Goal: Task Accomplishment & Management: Manage account settings

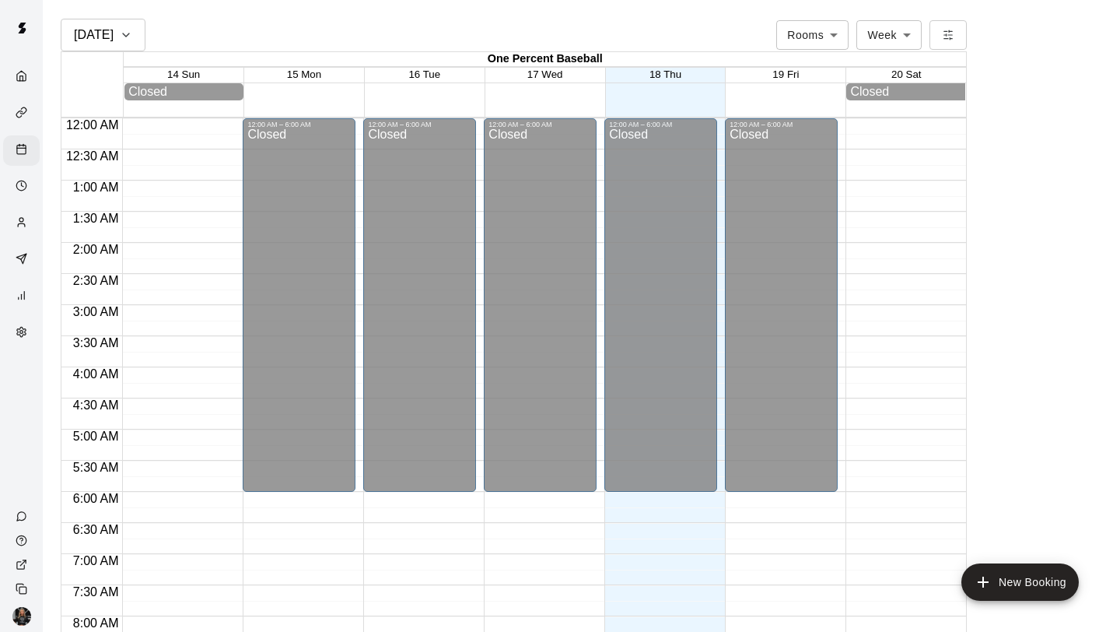
scroll to position [704, 0]
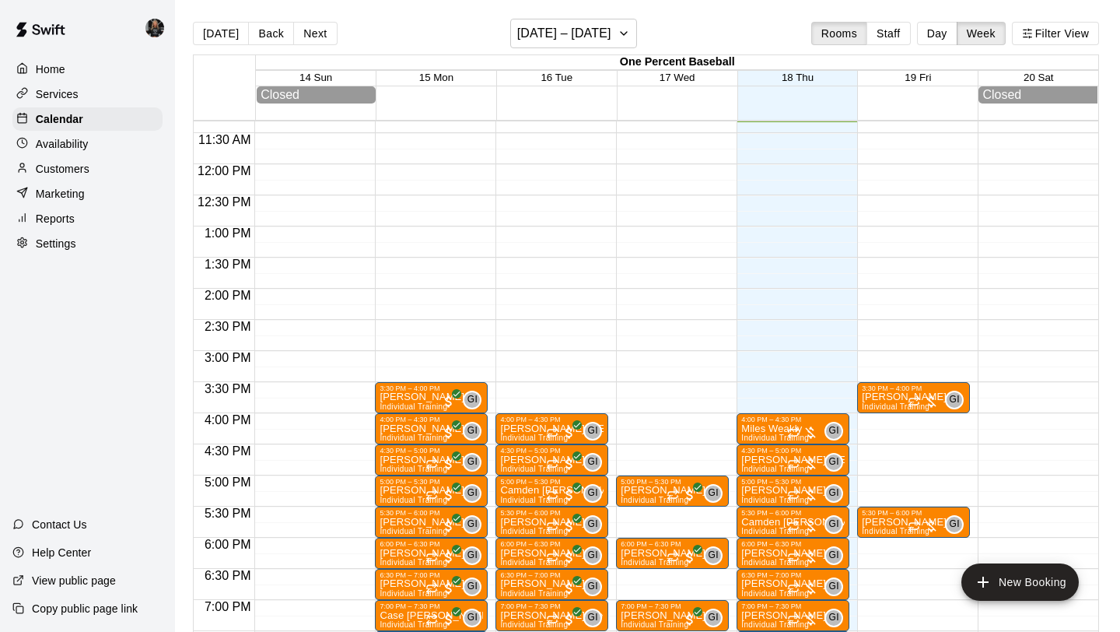
click at [70, 247] on p "Settings" at bounding box center [56, 244] width 40 height 16
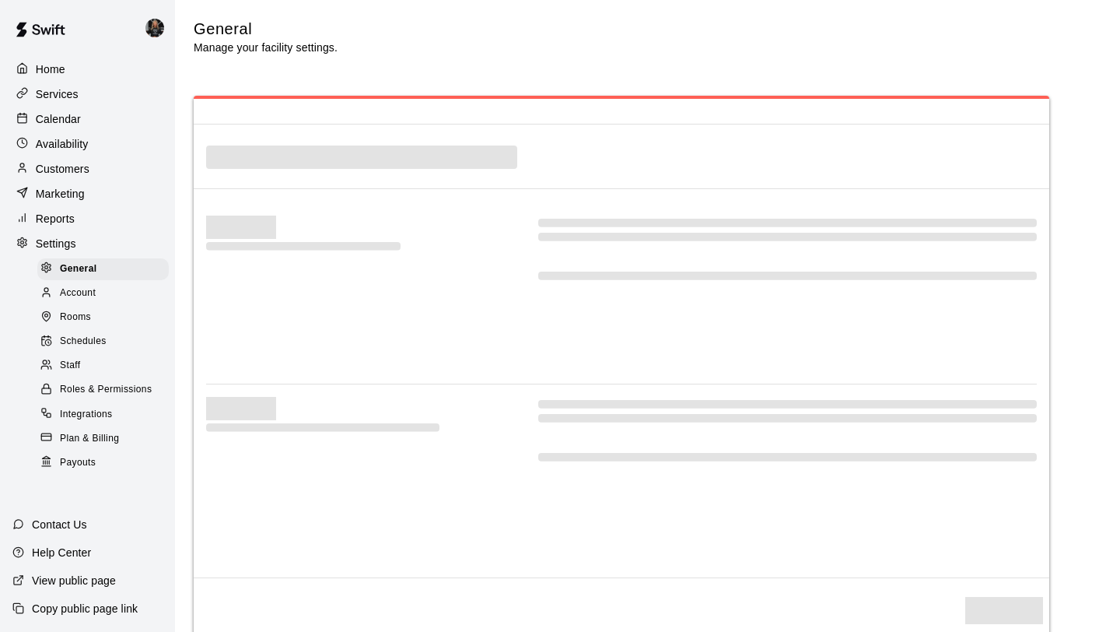
click at [99, 464] on div "Payouts" at bounding box center [102, 463] width 131 height 22
select select "**"
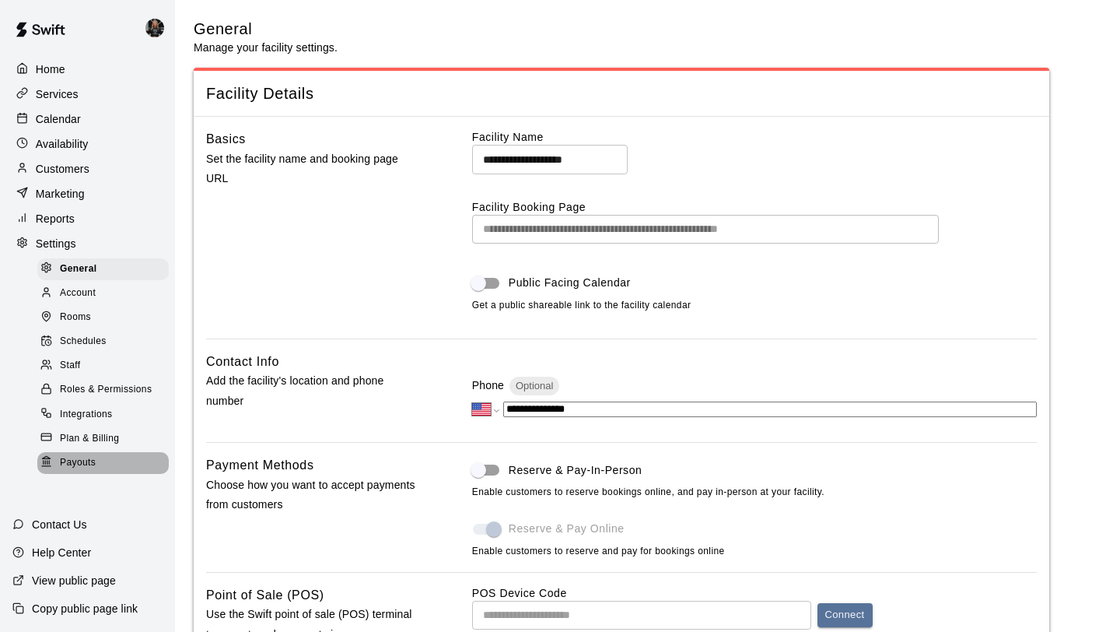
click at [93, 459] on span "Payouts" at bounding box center [78, 463] width 36 height 16
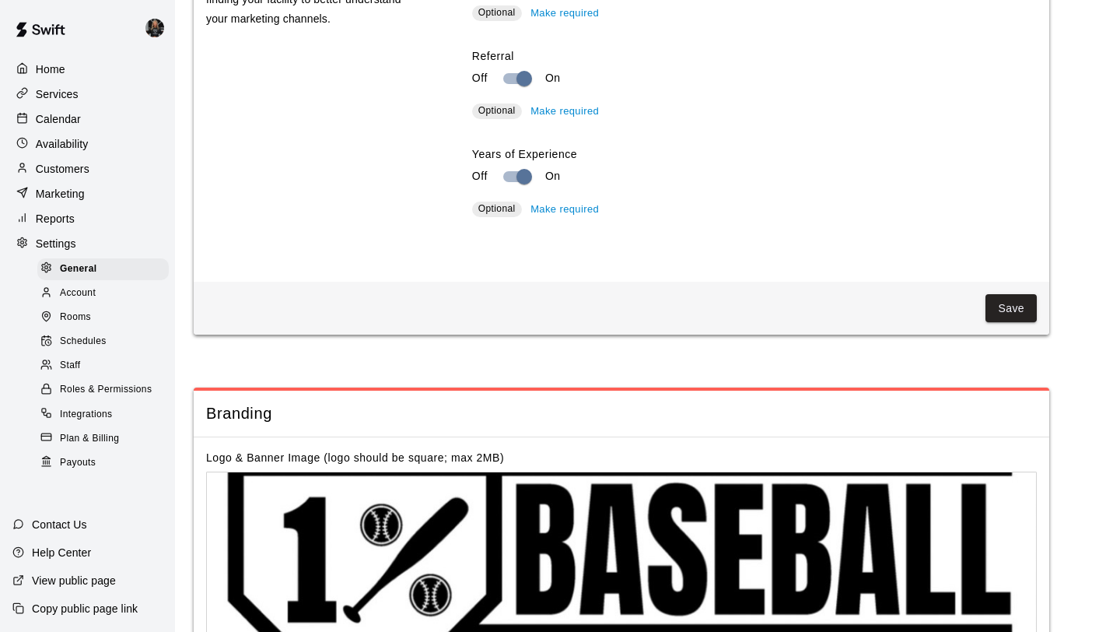
click at [75, 459] on span "Payouts" at bounding box center [78, 463] width 36 height 16
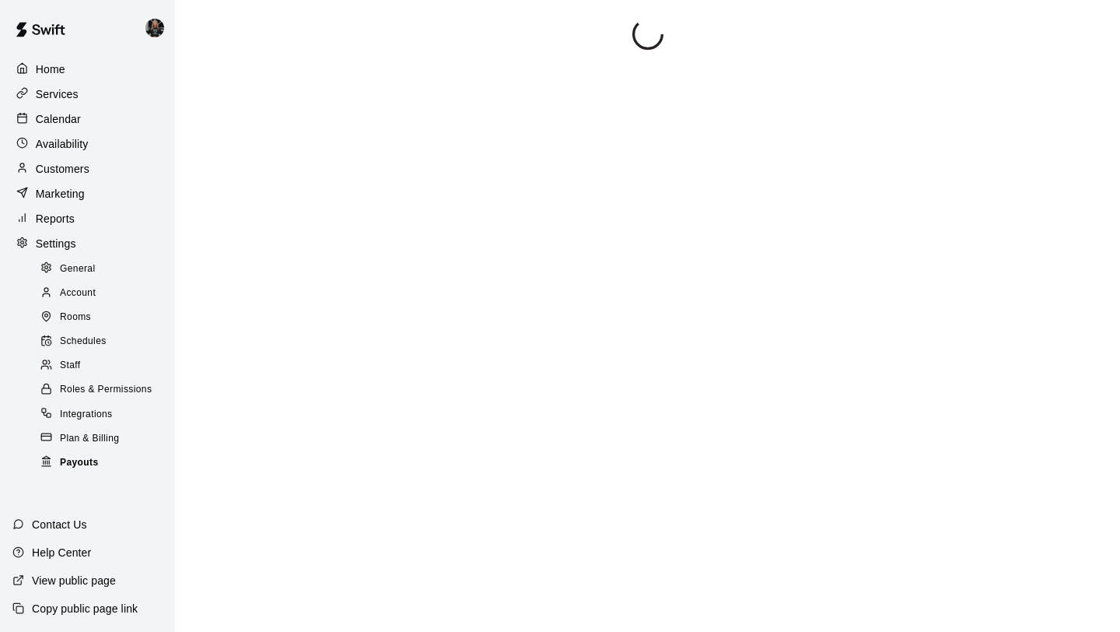
scroll to position [0, 0]
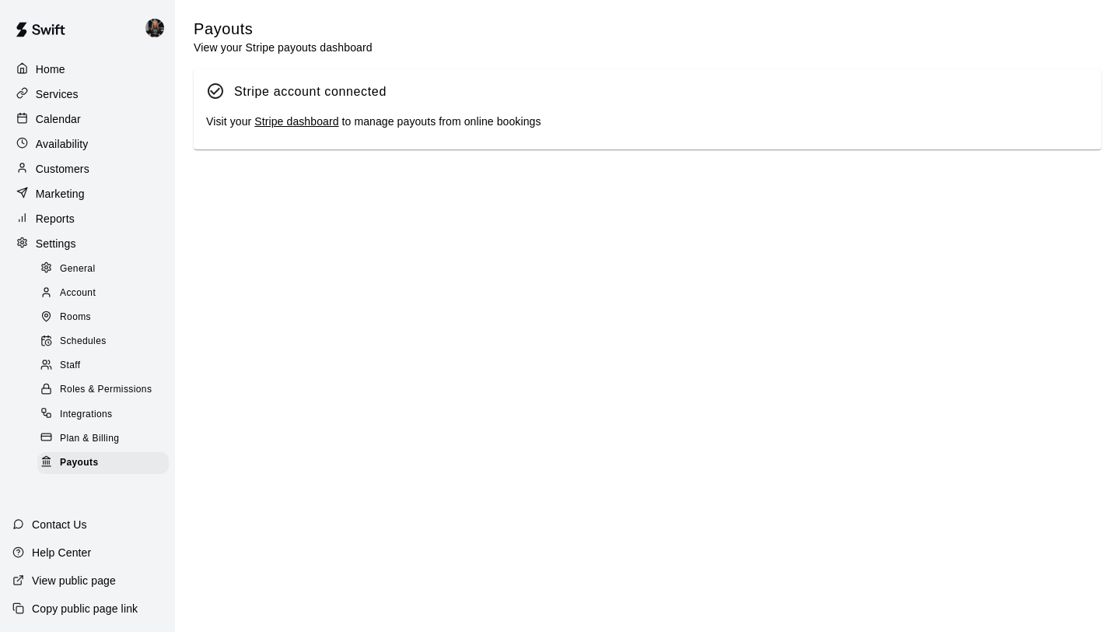
click at [281, 124] on link "Stripe dashboard" at bounding box center [296, 121] width 84 height 12
click at [114, 146] on div "Availability" at bounding box center [87, 143] width 150 height 23
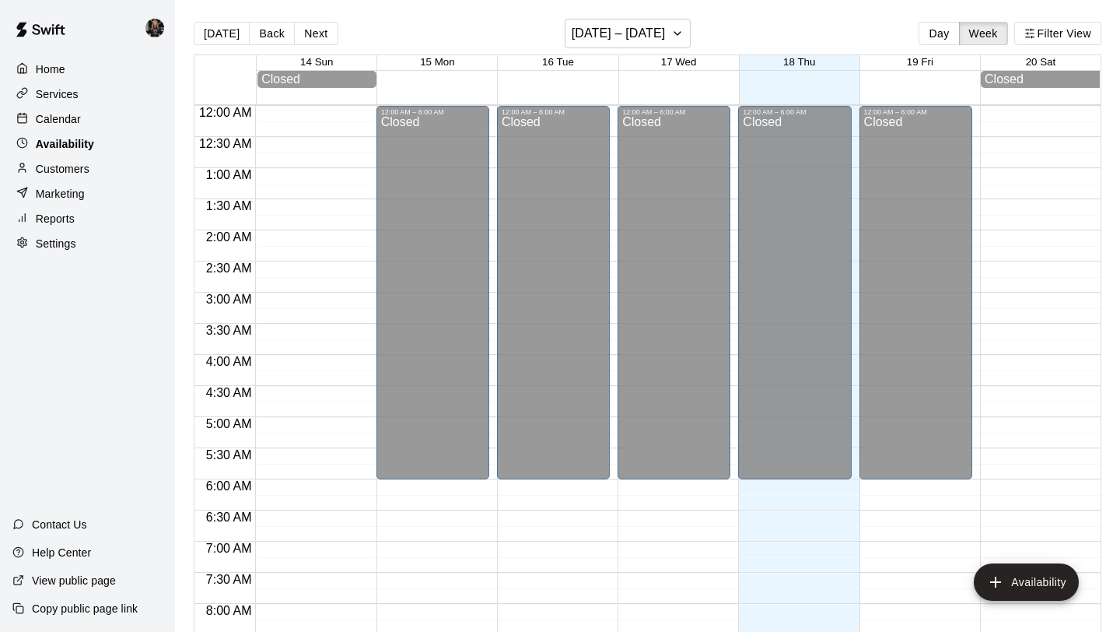
scroll to position [716, 0]
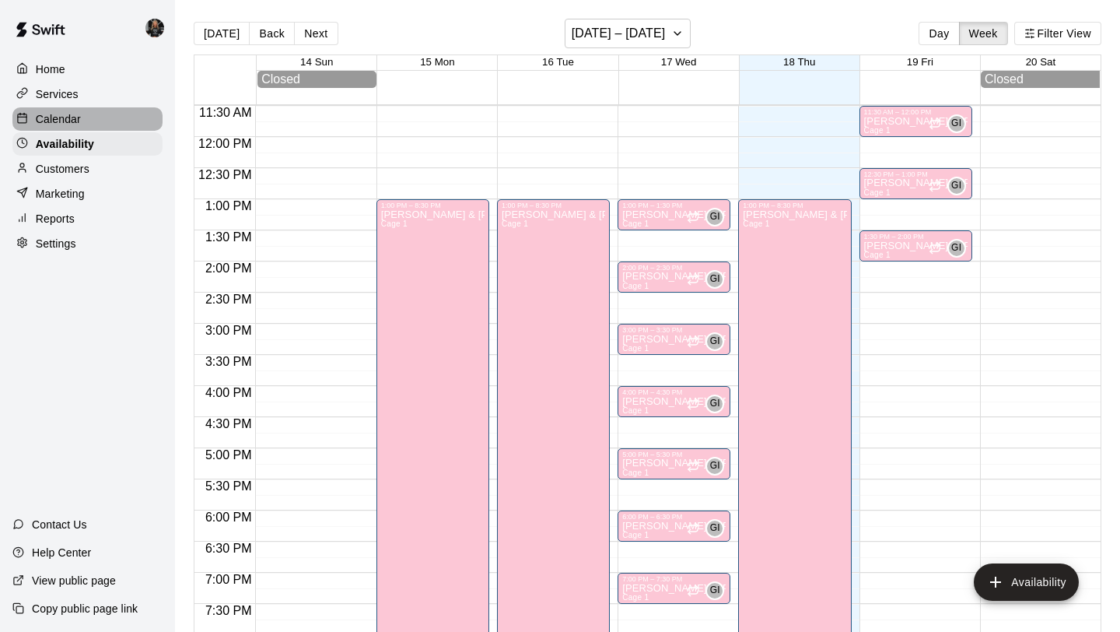
click at [110, 121] on div "Calendar" at bounding box center [87, 118] width 150 height 23
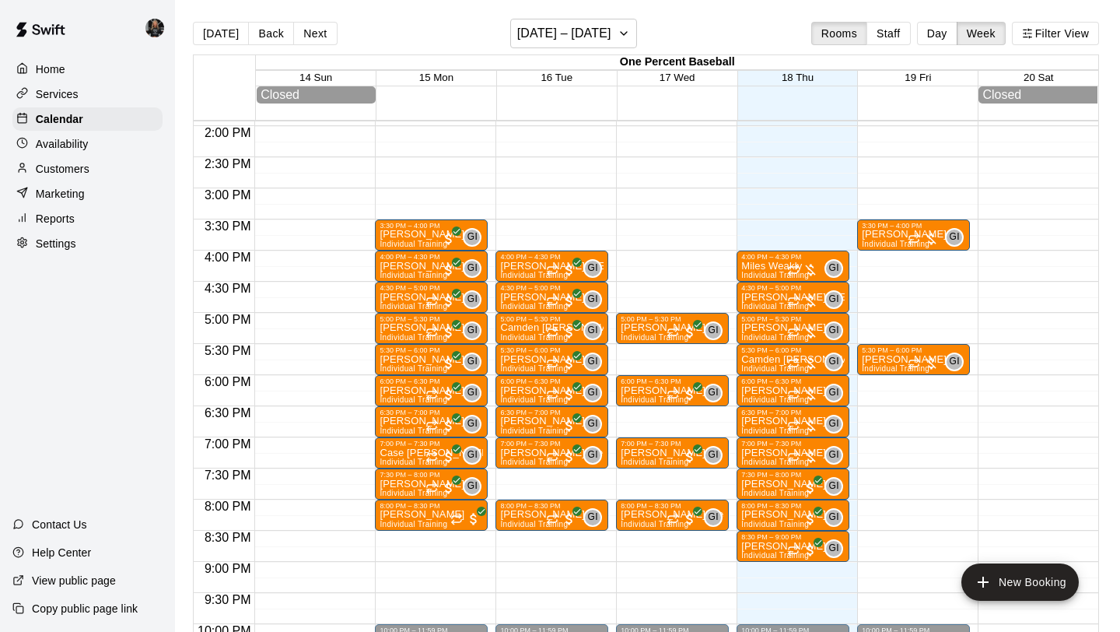
scroll to position [857, 0]
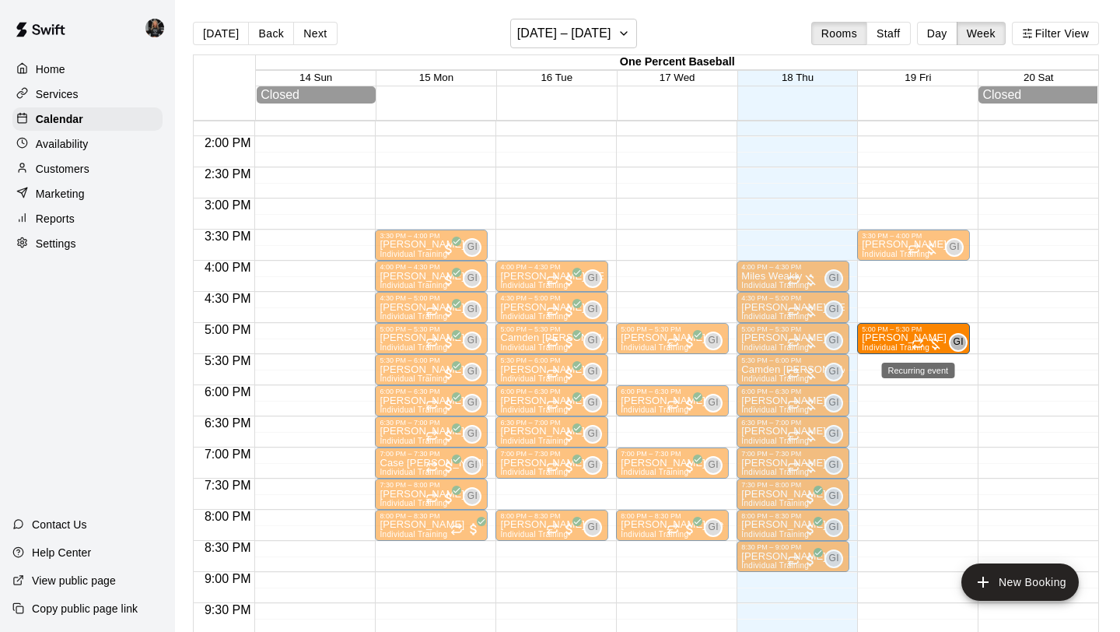
drag, startPoint x: 912, startPoint y: 363, endPoint x: 913, endPoint y: 344, distance: 19.5
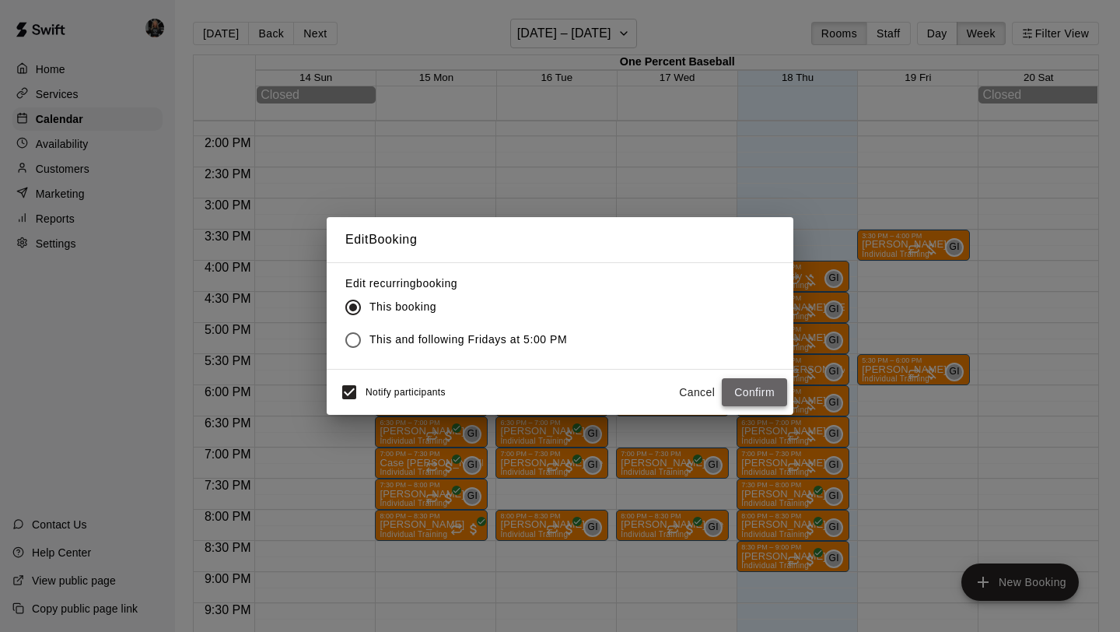
click at [736, 394] on button "Confirm" at bounding box center [754, 392] width 65 height 29
